Goal: Task Accomplishment & Management: Complete application form

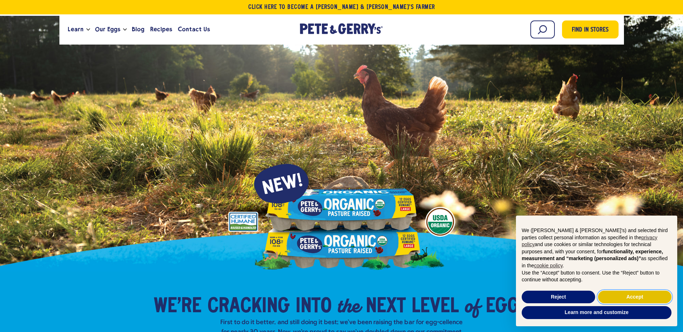
click at [619, 297] on button "Accept" at bounding box center [634, 297] width 73 height 13
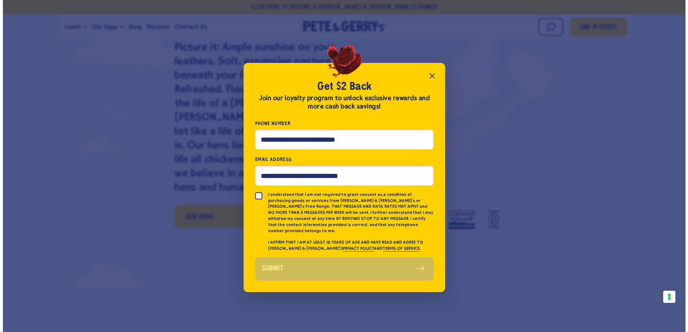
scroll to position [866, 0]
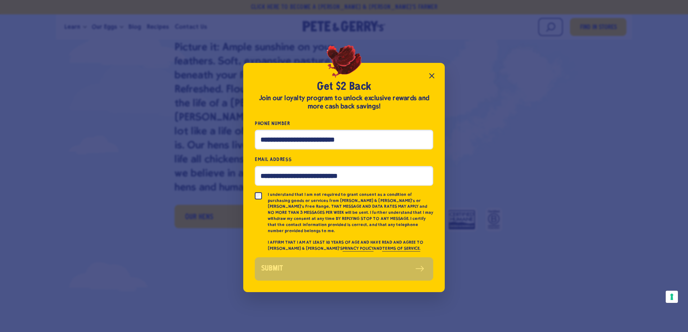
click at [433, 79] on icon "Close popup" at bounding box center [431, 76] width 9 height 9
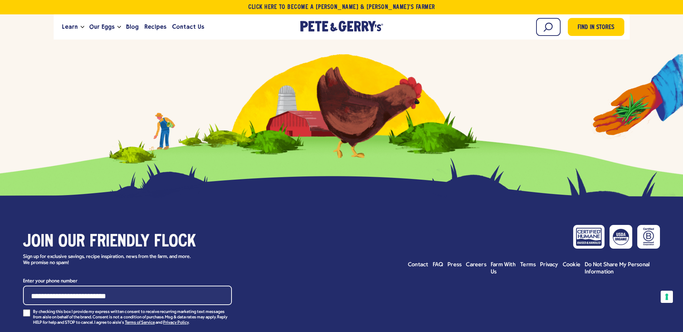
scroll to position [3453, 0]
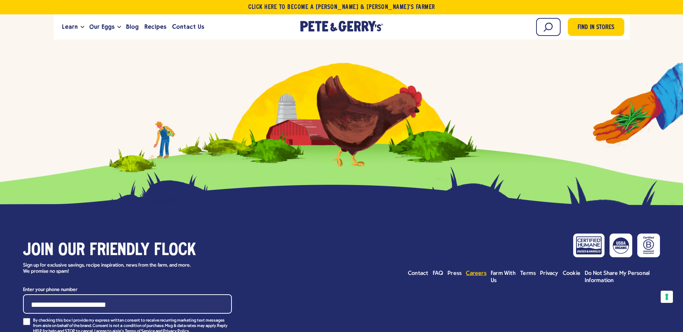
click at [479, 271] on span "Careers" at bounding box center [476, 274] width 21 height 6
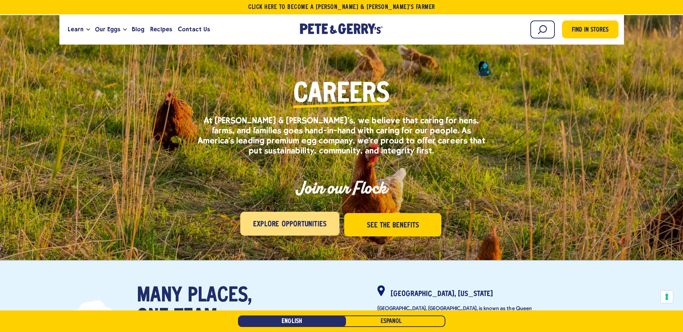
click at [299, 229] on span "Explore Opportunities" at bounding box center [289, 225] width 73 height 12
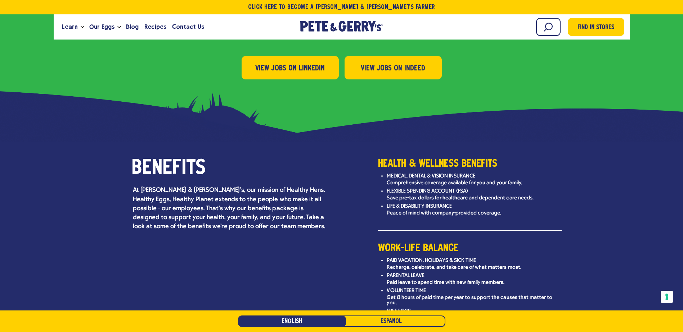
scroll to position [806, 0]
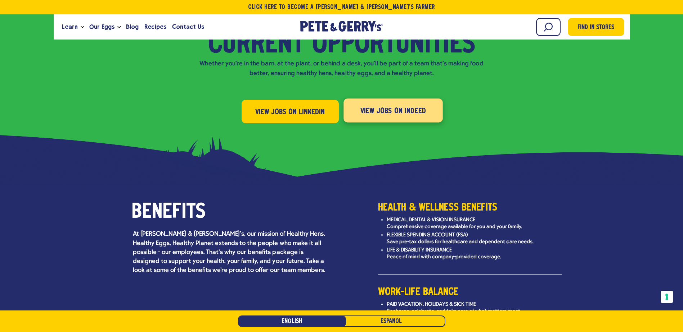
click at [383, 106] on span "View Jobs on Indeed" at bounding box center [393, 112] width 66 height 12
